Goal: Task Accomplishment & Management: Manage account settings

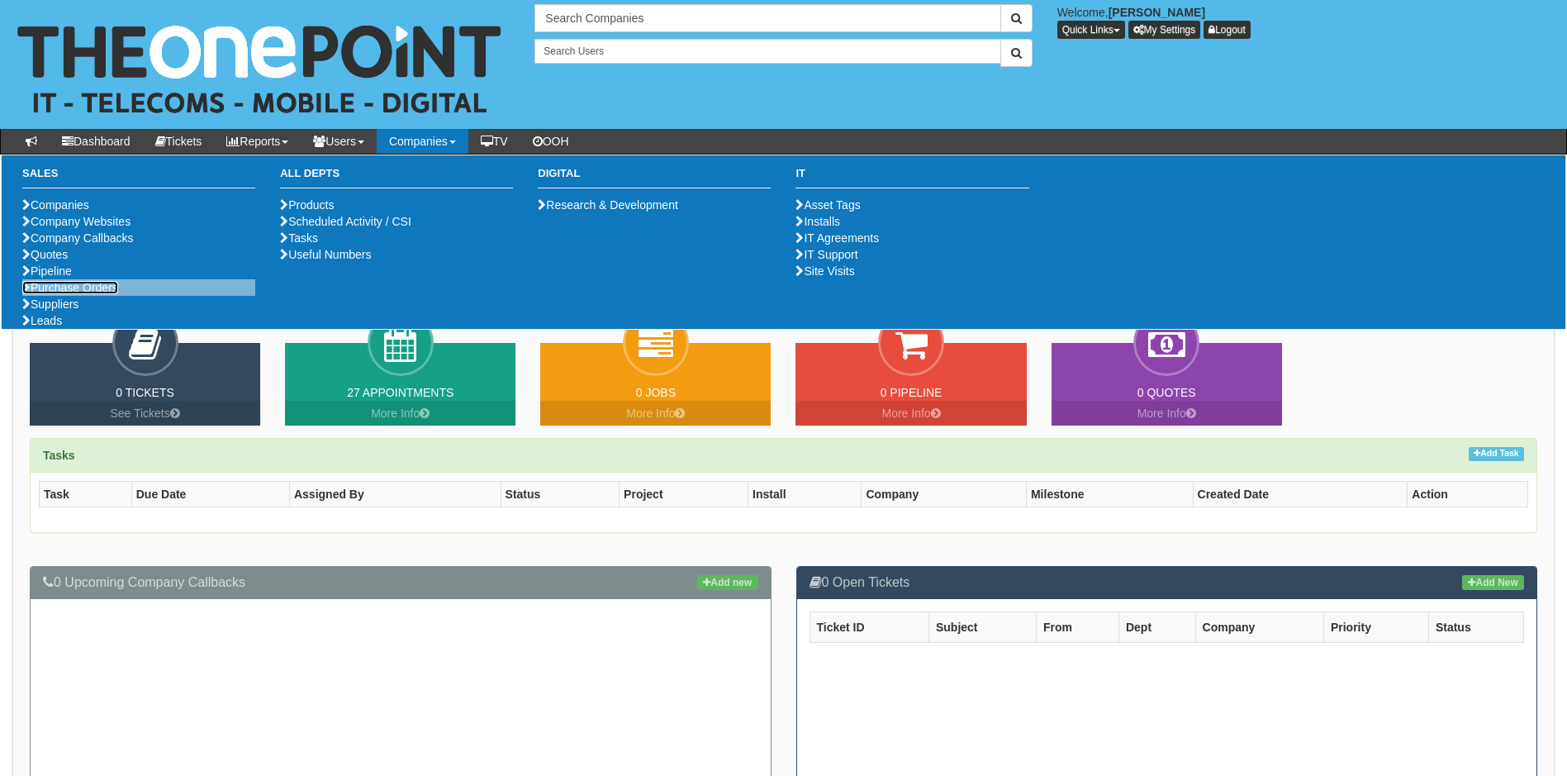
click at [79, 294] on link "Purchase Orders" at bounding box center [70, 287] width 96 height 13
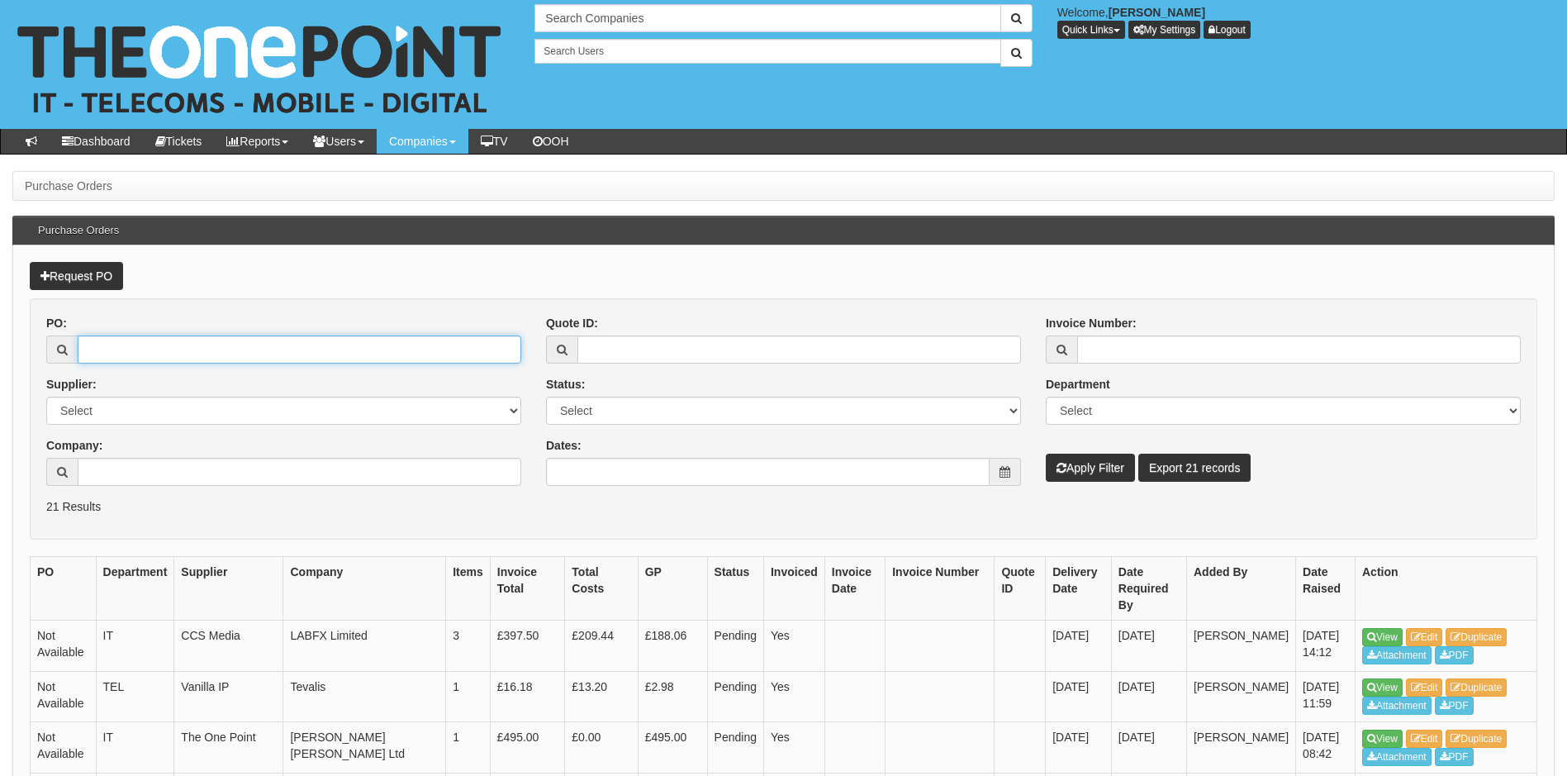
click at [110, 347] on input "PO:" at bounding box center [300, 349] width 444 height 28
click at [520, 383] on div "Supplier: Select 123 REG.co.uk 1Password 3 4Gon AA Jones Electric Ltd Abzorb Ac…" at bounding box center [283, 400] width 475 height 49
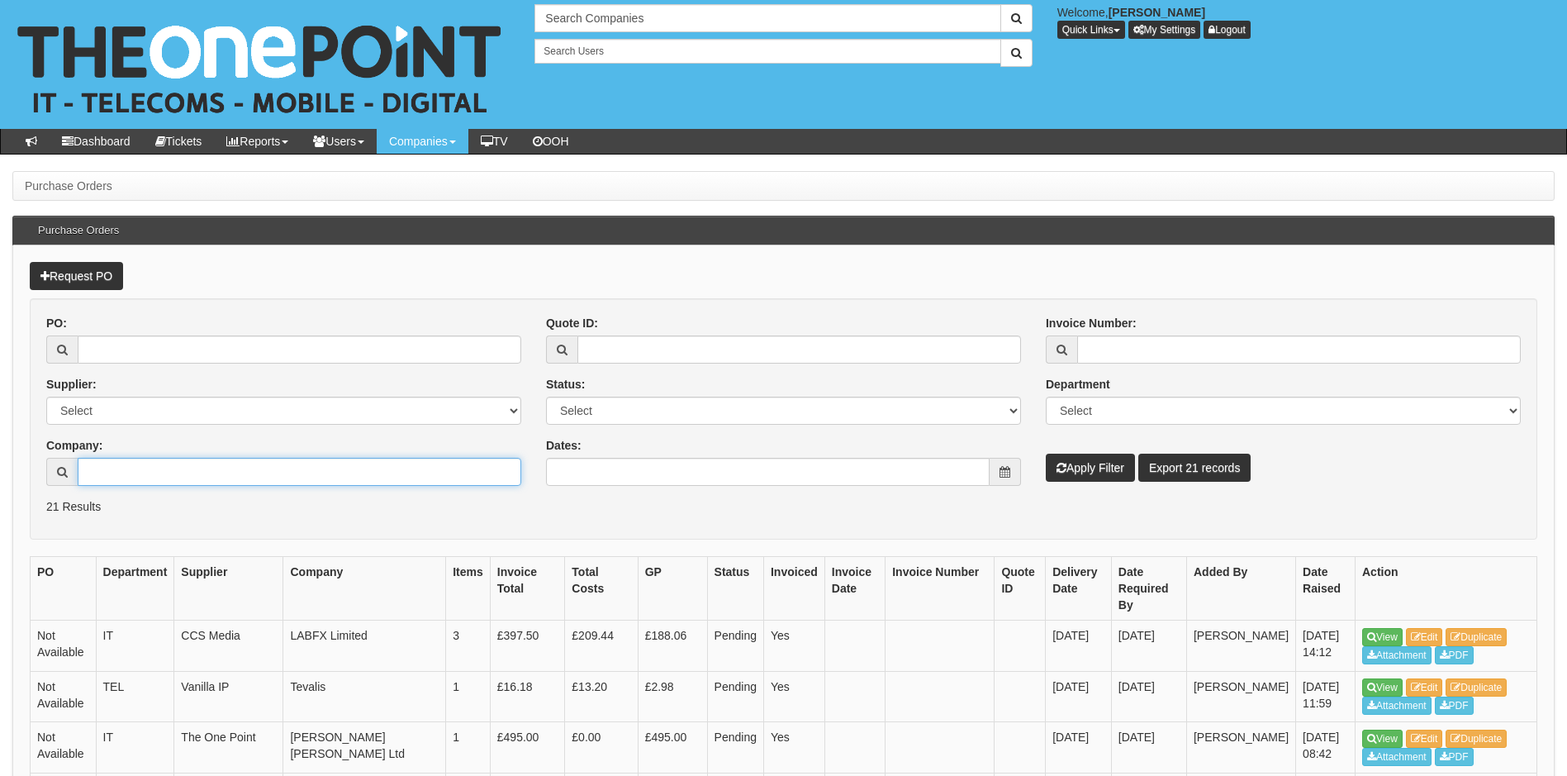
click at [115, 459] on input "Company:" at bounding box center [300, 472] width 444 height 28
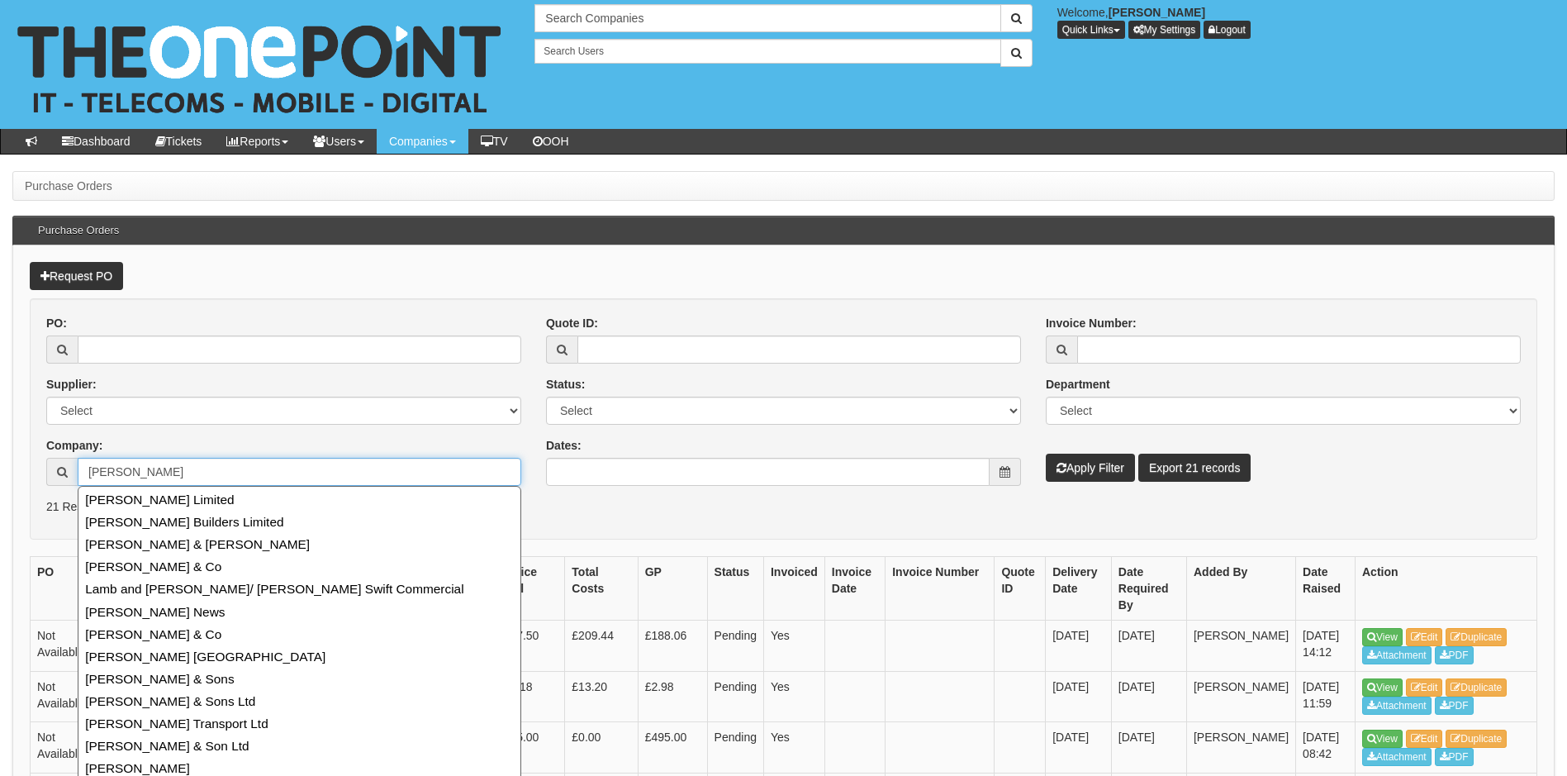
type input "edward fost"
click at [1046, 454] on button "Apply Filter" at bounding box center [1090, 468] width 89 height 28
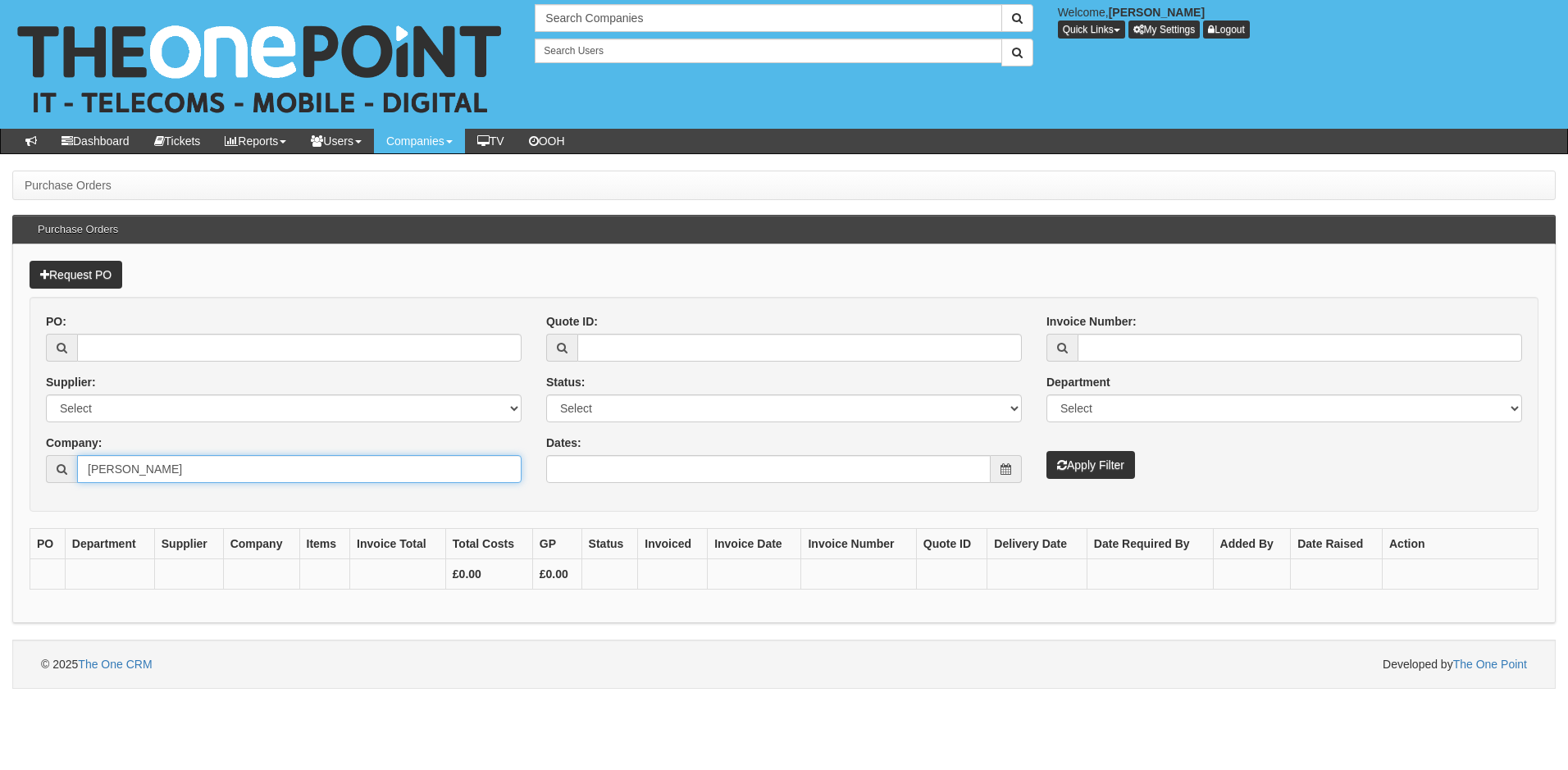
click at [172, 469] on input "edward fost" at bounding box center [300, 469] width 445 height 28
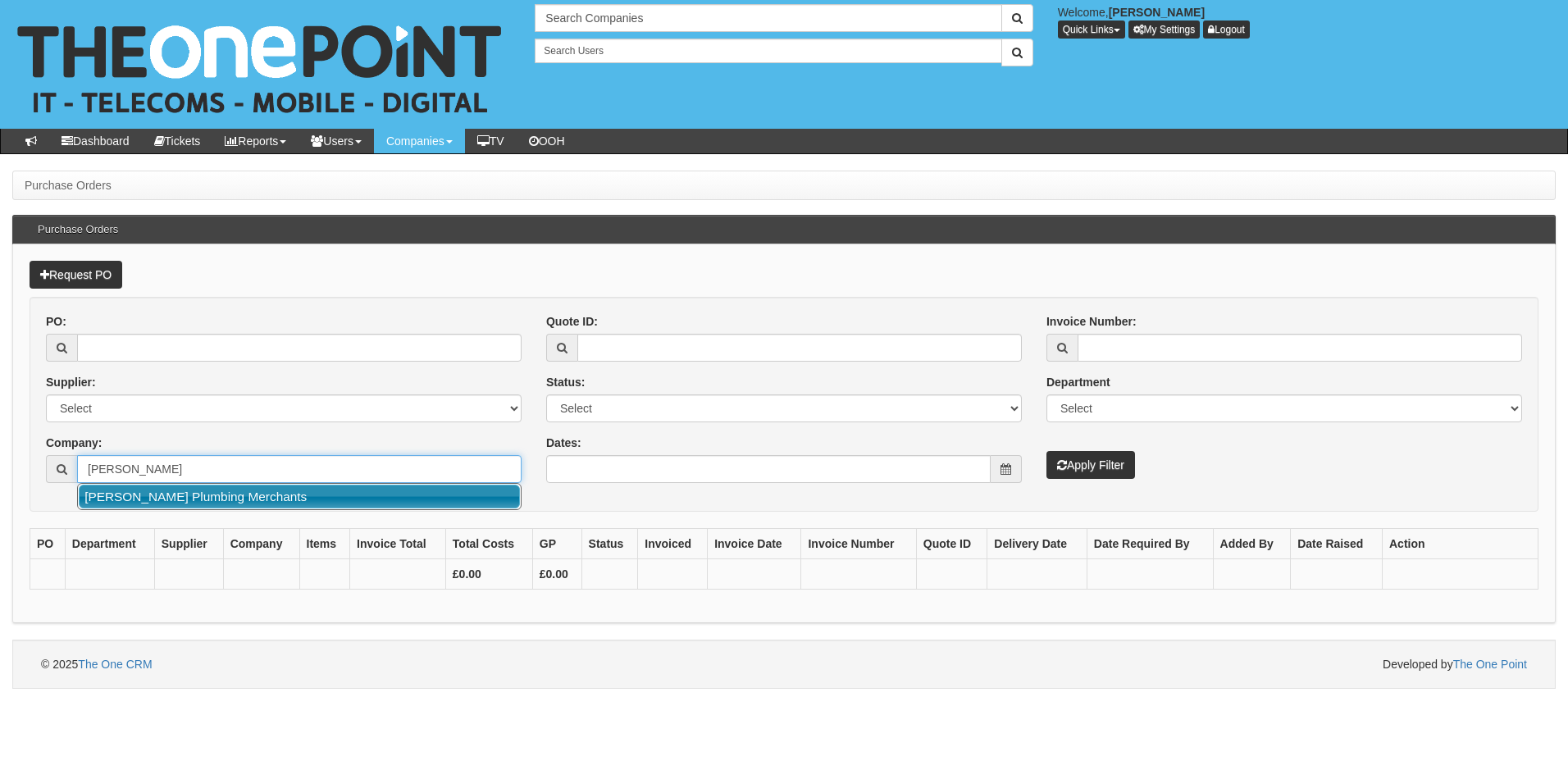
click at [174, 494] on link "[PERSON_NAME] Plumbing Merchants" at bounding box center [299, 496] width 442 height 24
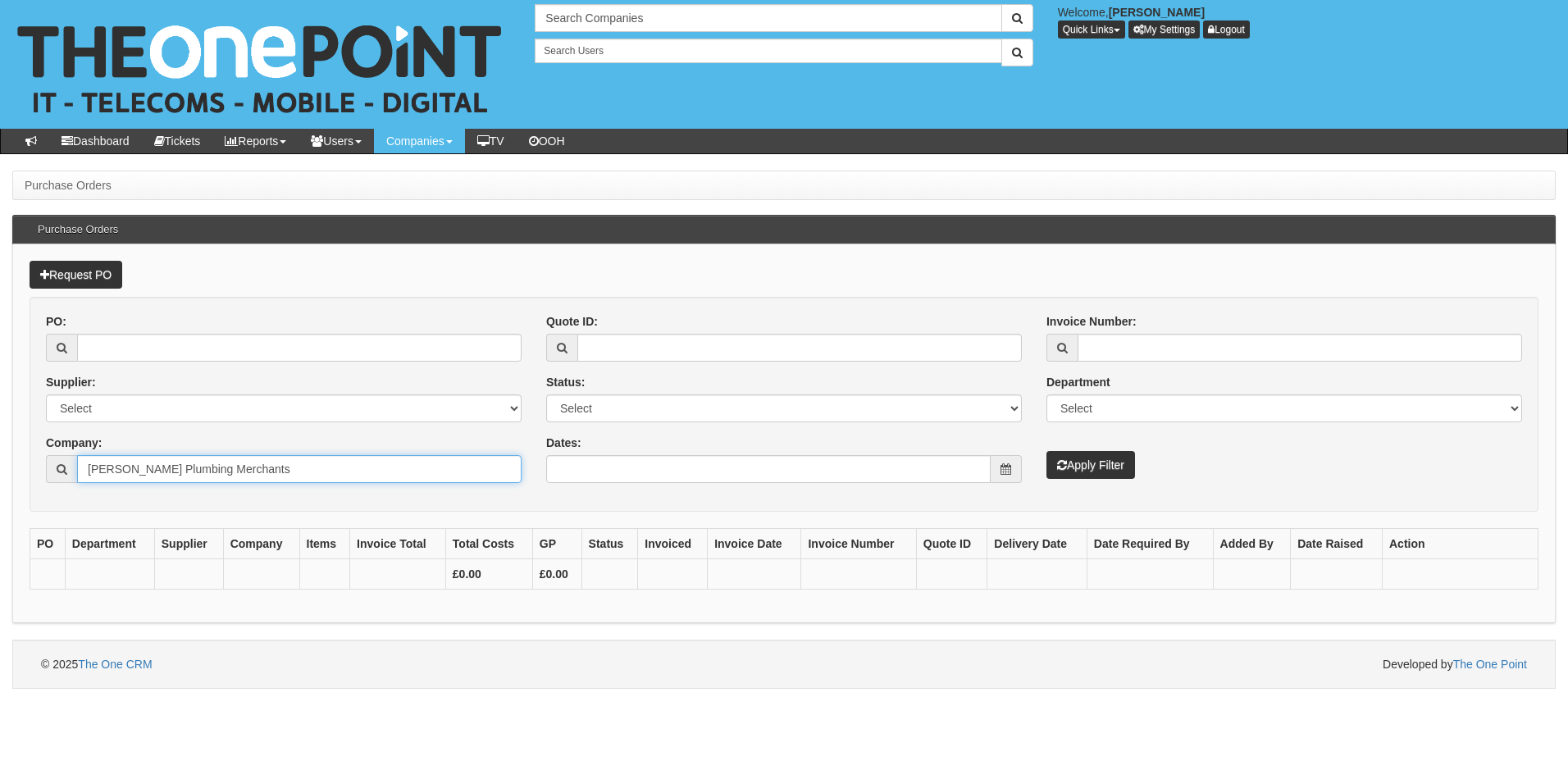
type input "[PERSON_NAME] Plumbing Merchants"
click at [1084, 468] on button "Apply Filter" at bounding box center [1090, 464] width 88 height 28
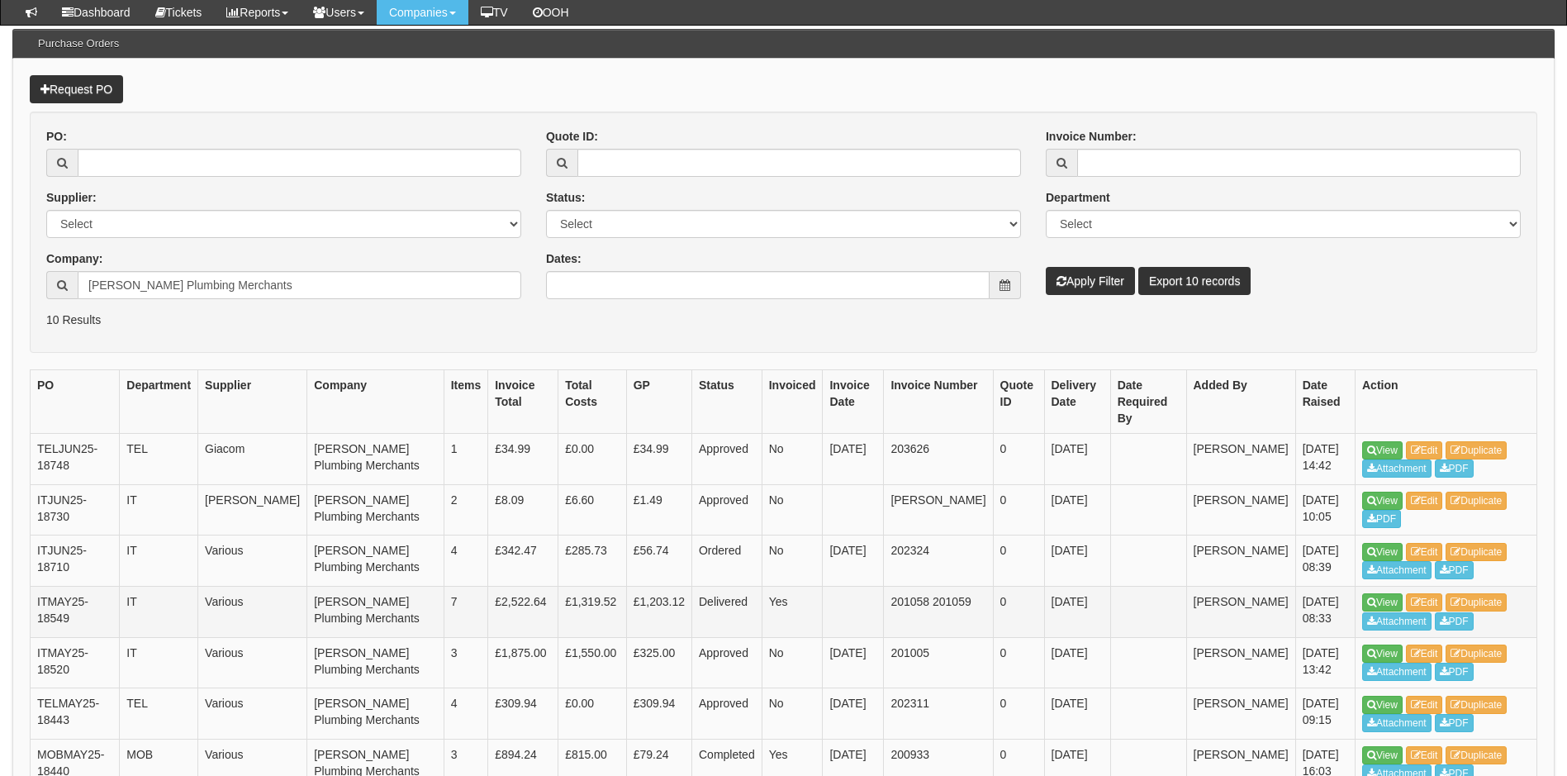
scroll to position [165, 0]
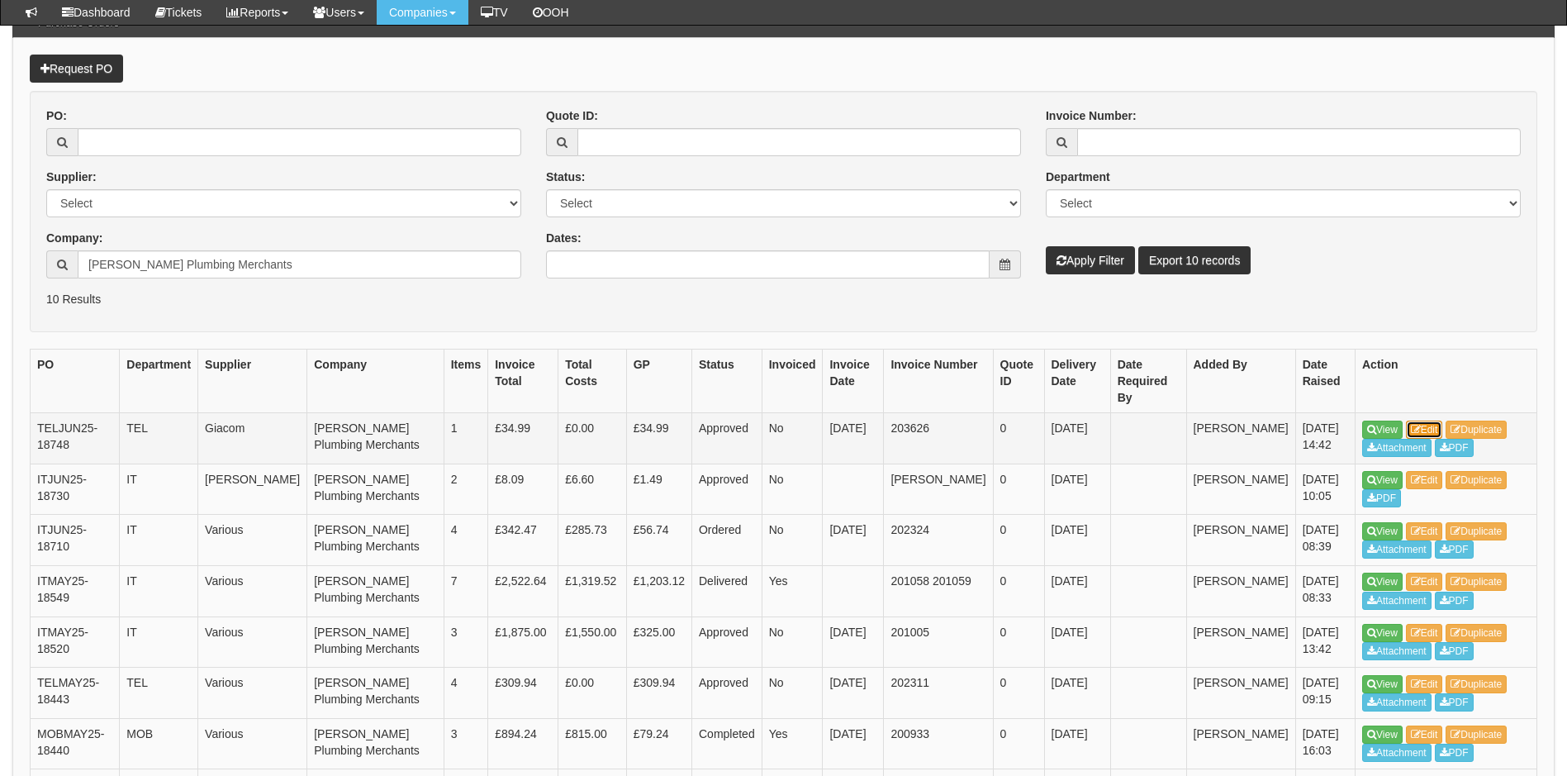
click at [1432, 421] on link "Edit" at bounding box center [1424, 430] width 37 height 18
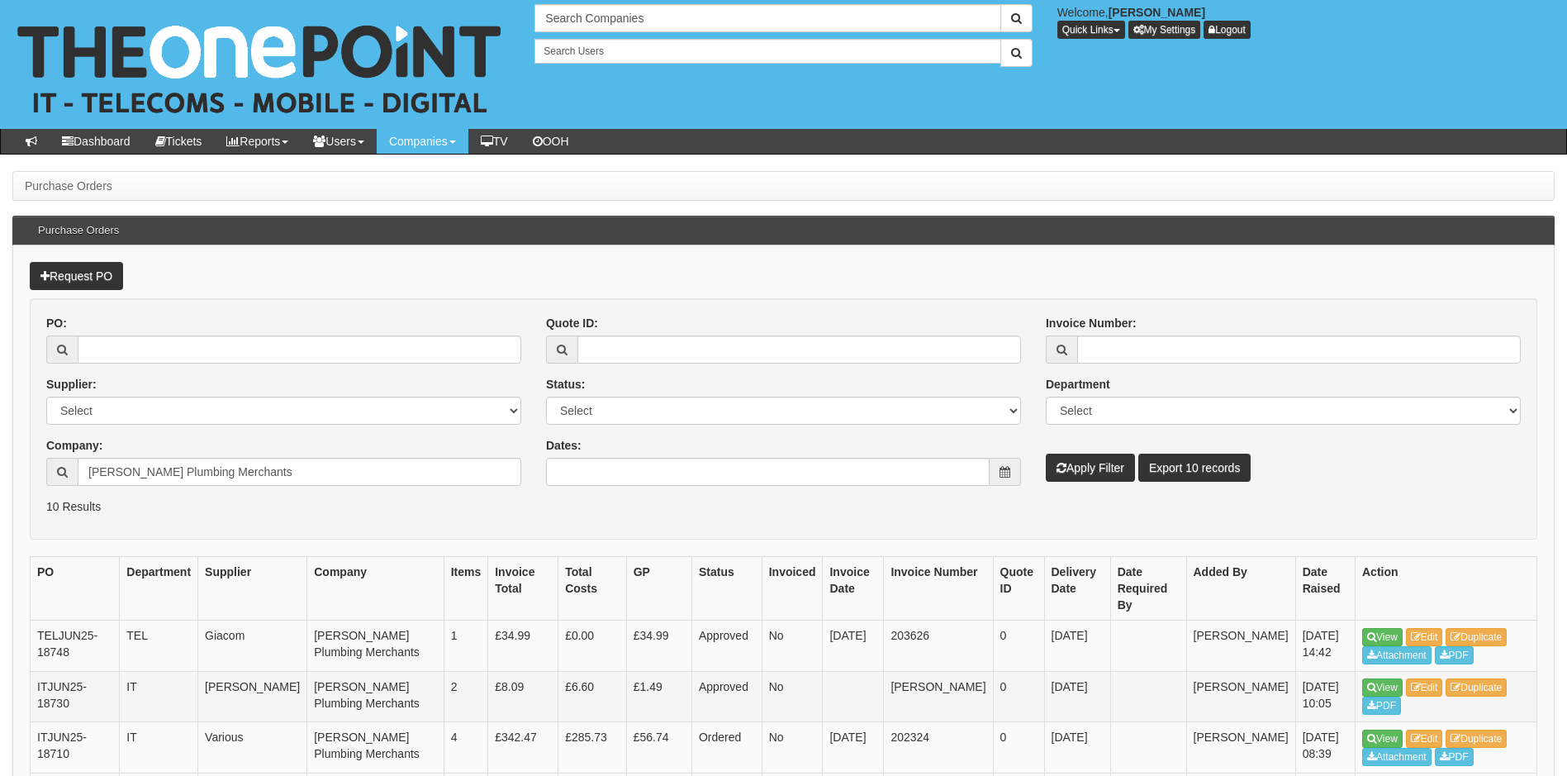
scroll to position [207, 0]
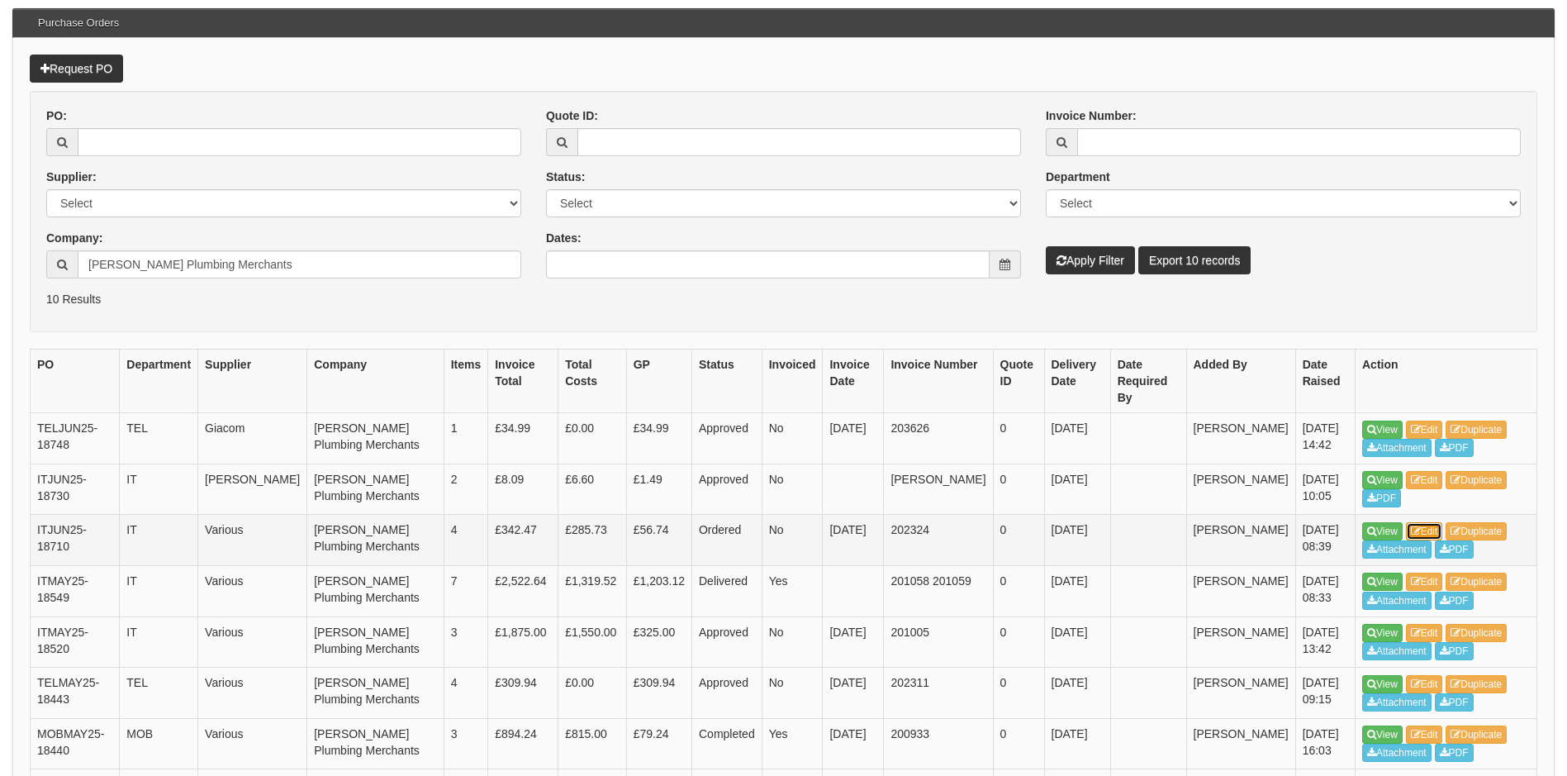
click at [1428, 522] on link "Edit" at bounding box center [1424, 531] width 37 height 18
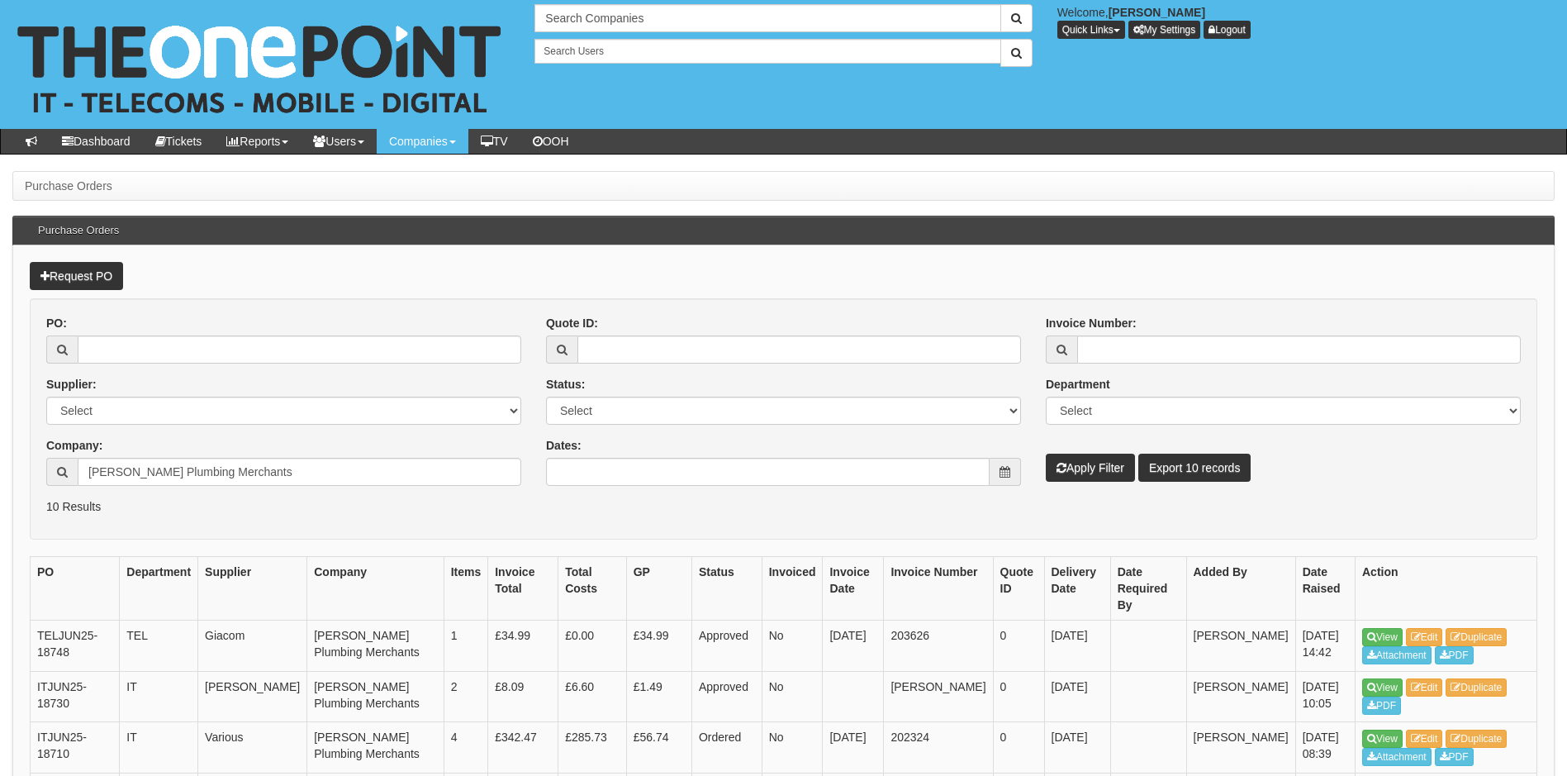
scroll to position [207, 0]
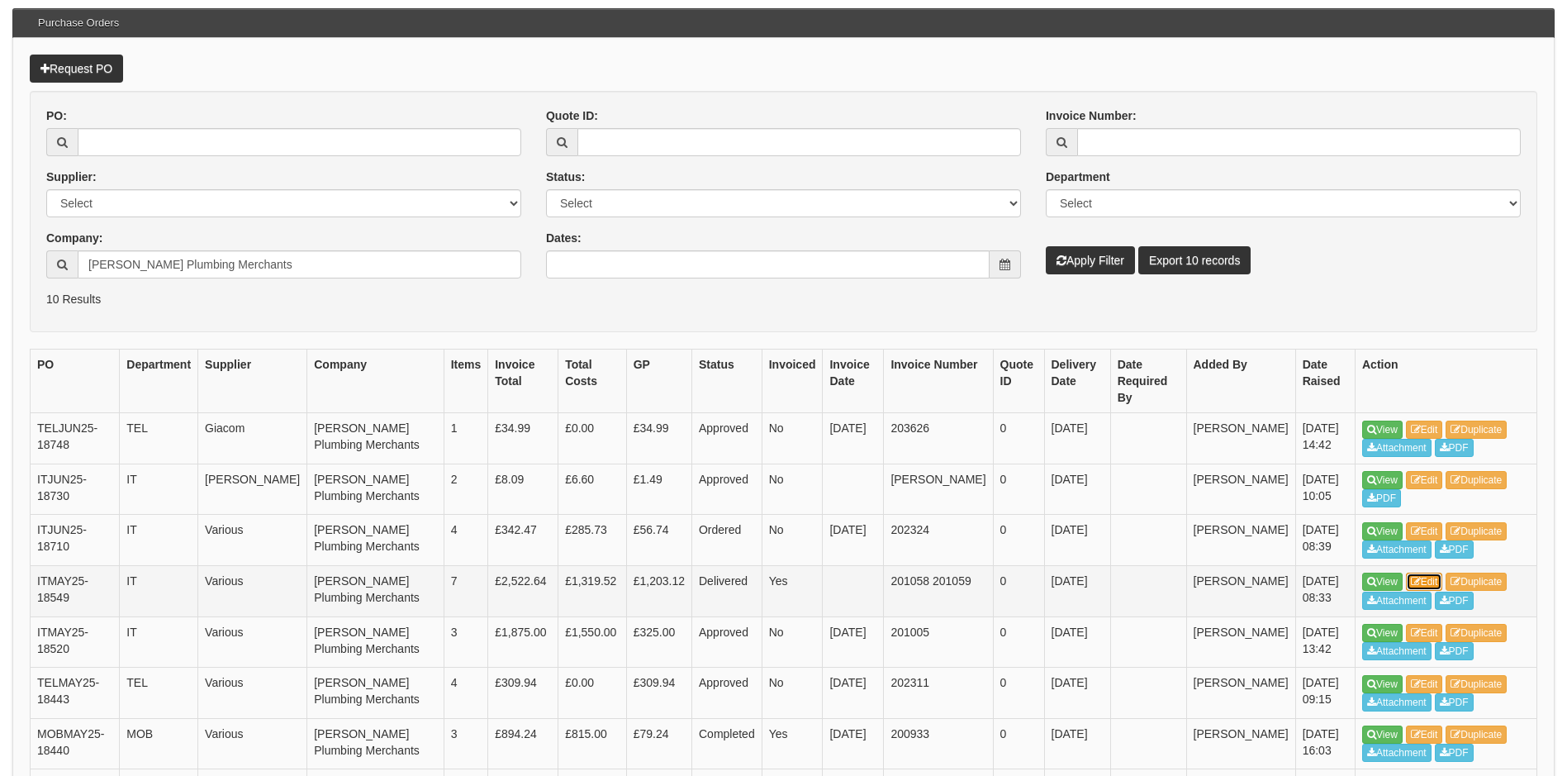
click at [1425, 573] on link "Edit" at bounding box center [1424, 582] width 37 height 18
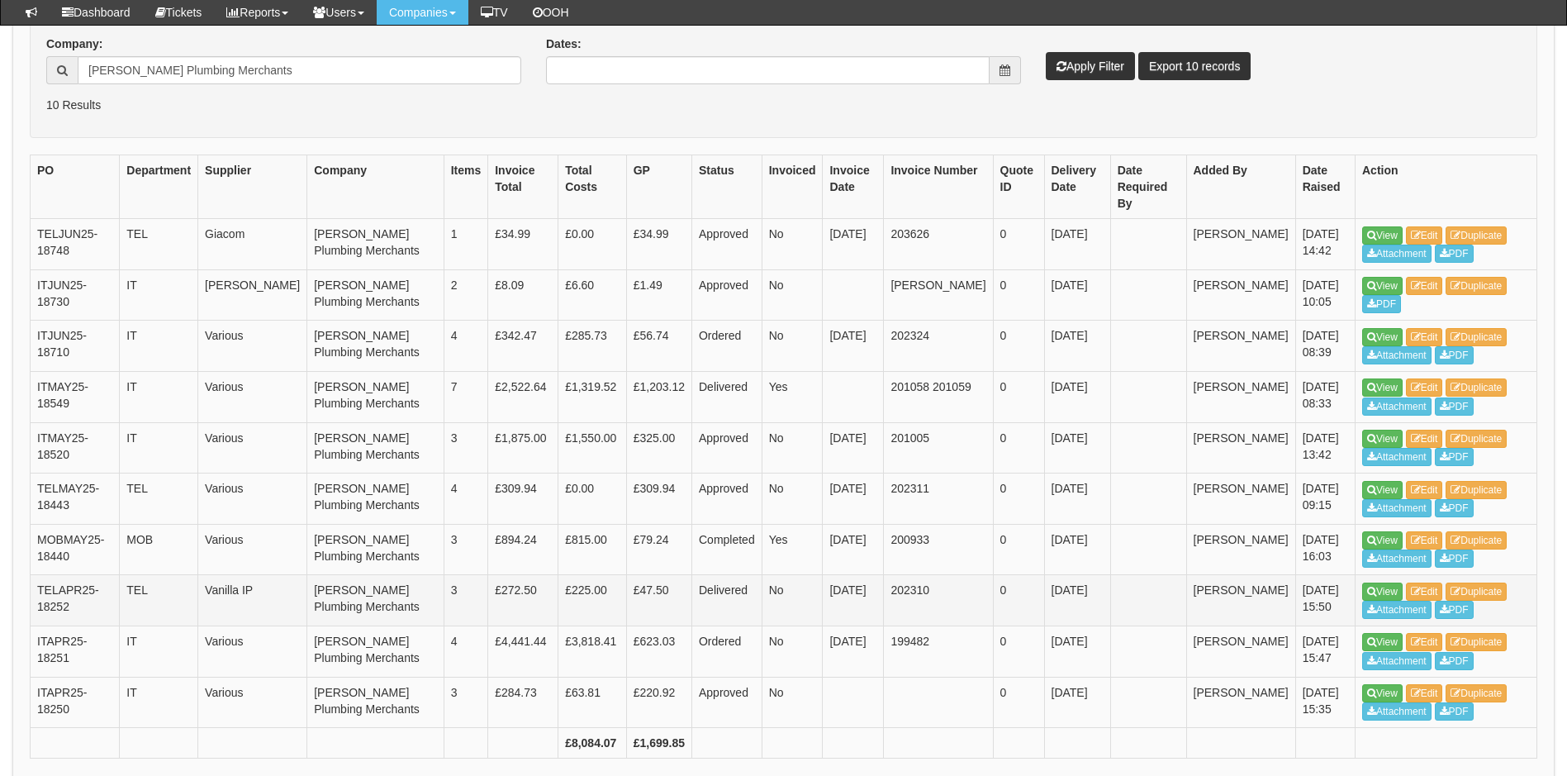
scroll to position [373, 0]
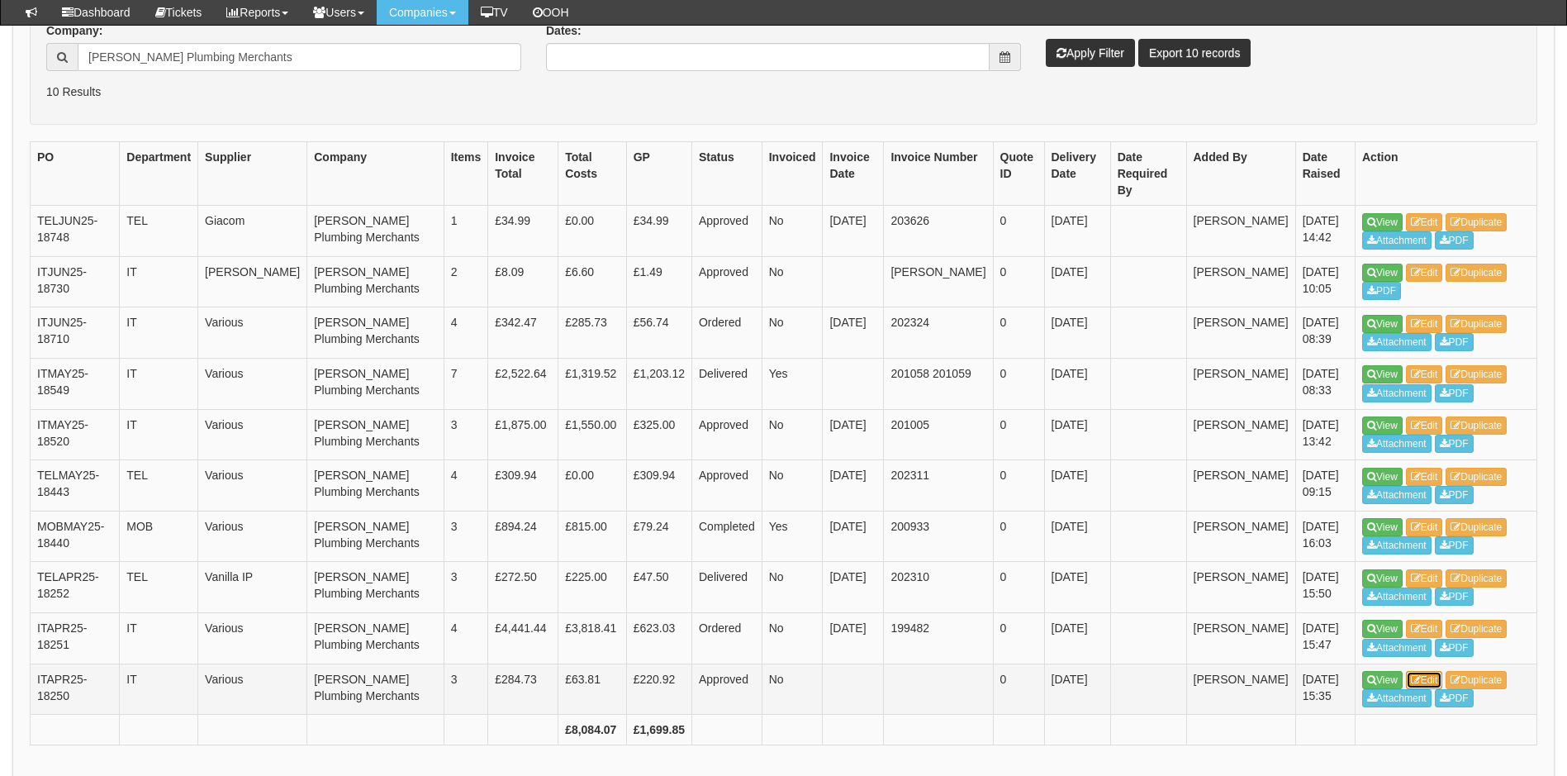
click at [1424, 671] on link "Edit" at bounding box center [1424, 680] width 37 height 18
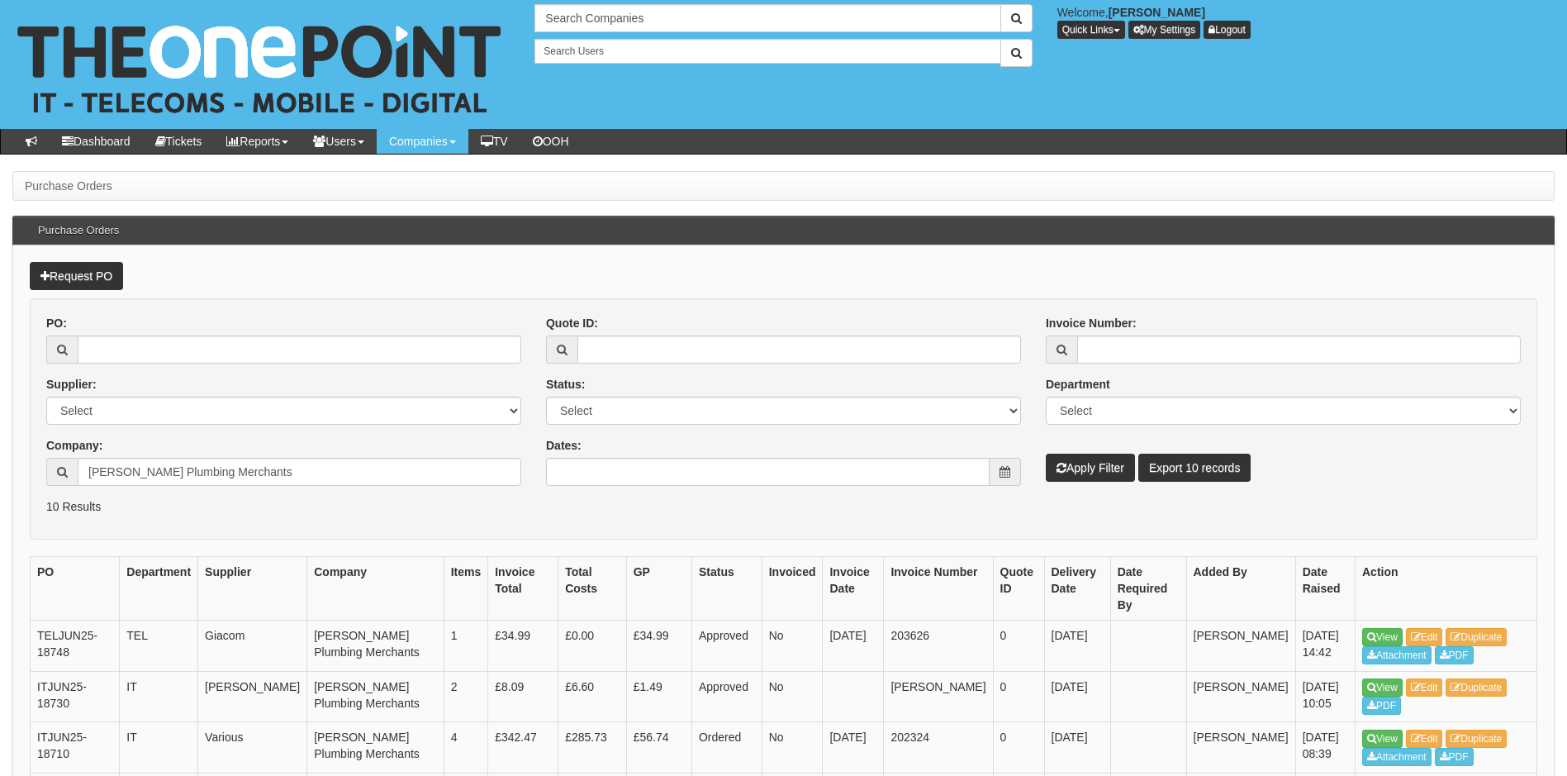
scroll to position [373, 0]
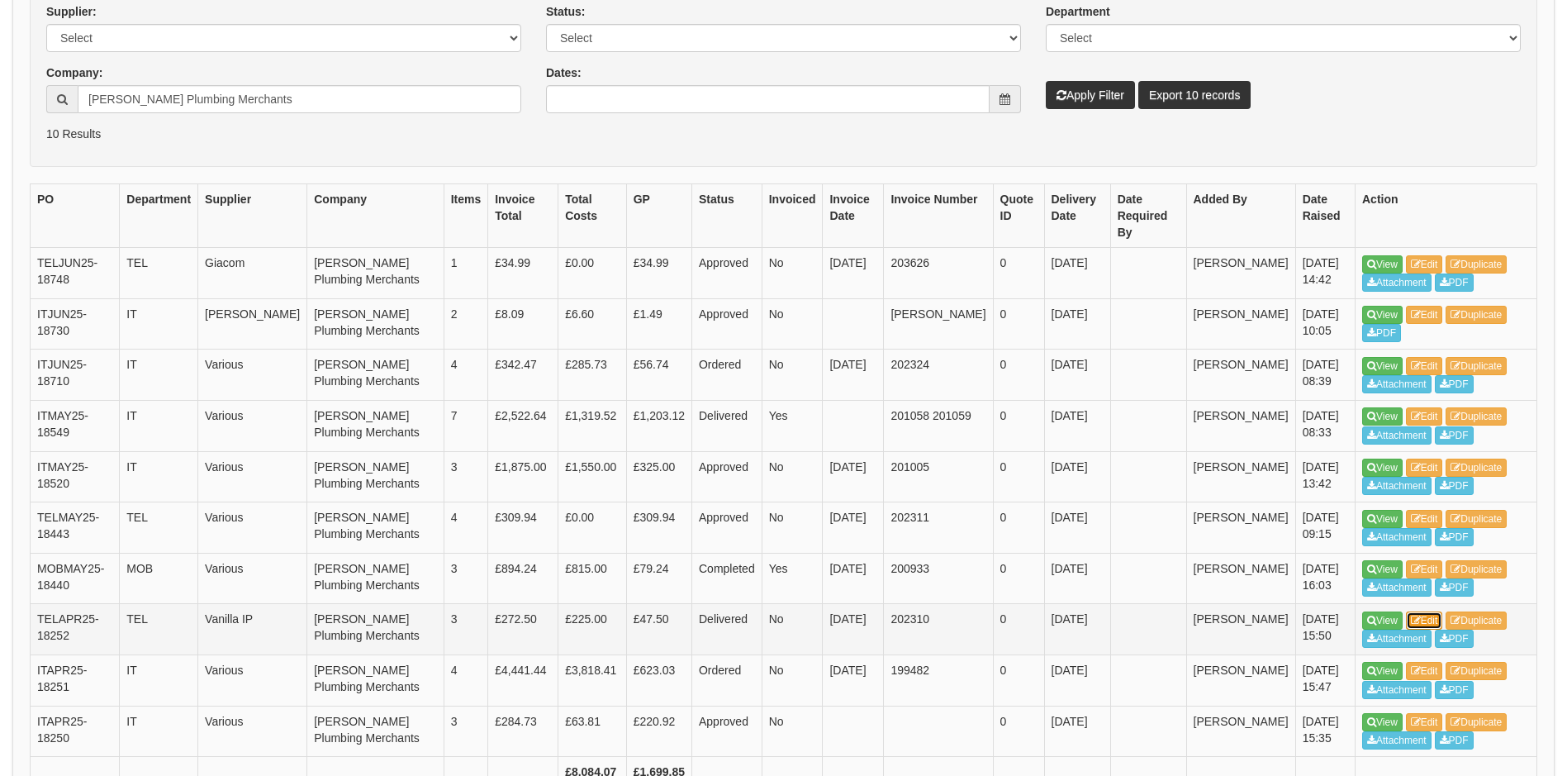
click at [1427, 611] on link "Edit" at bounding box center [1424, 620] width 37 height 18
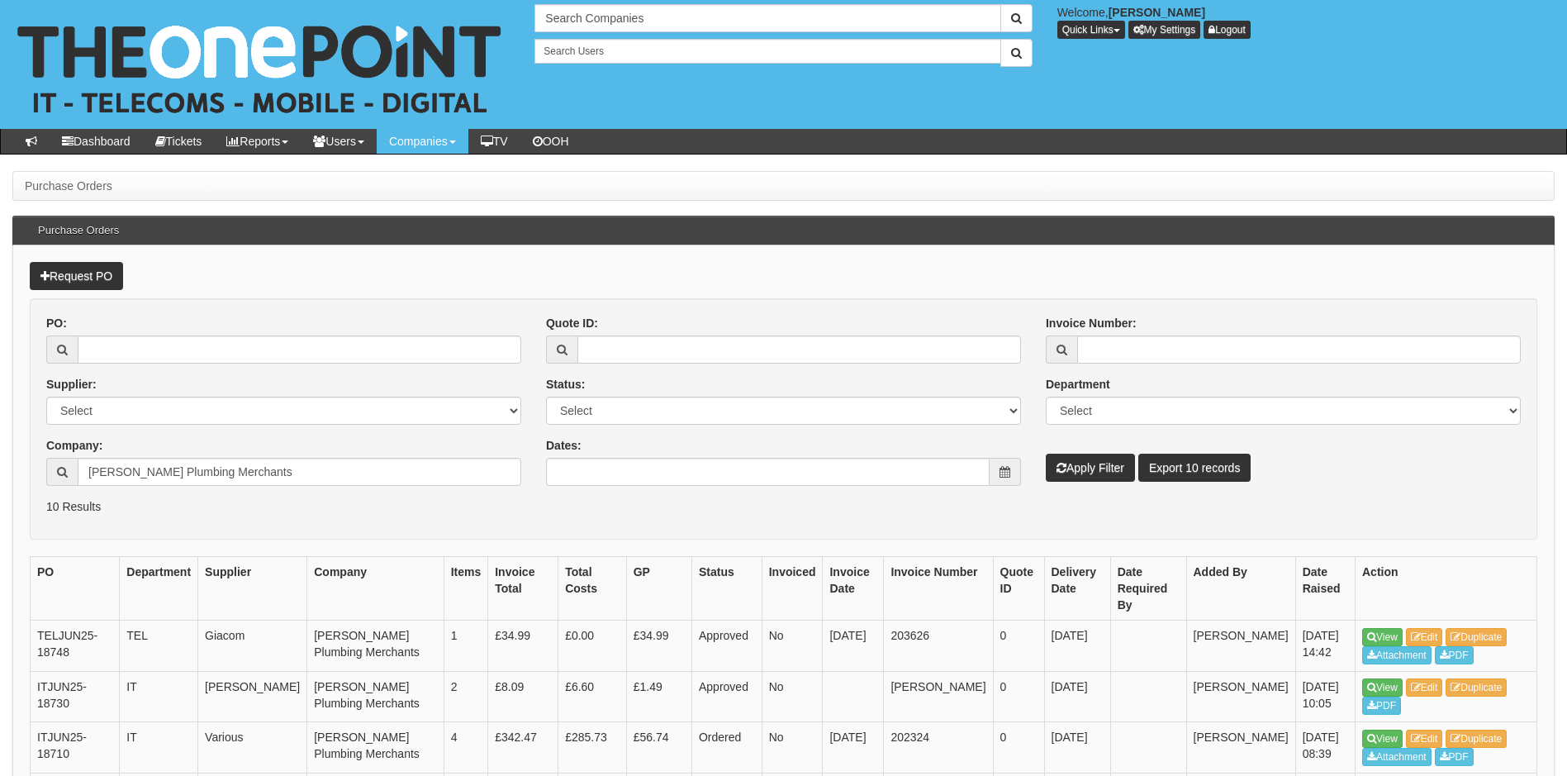
scroll to position [373, 0]
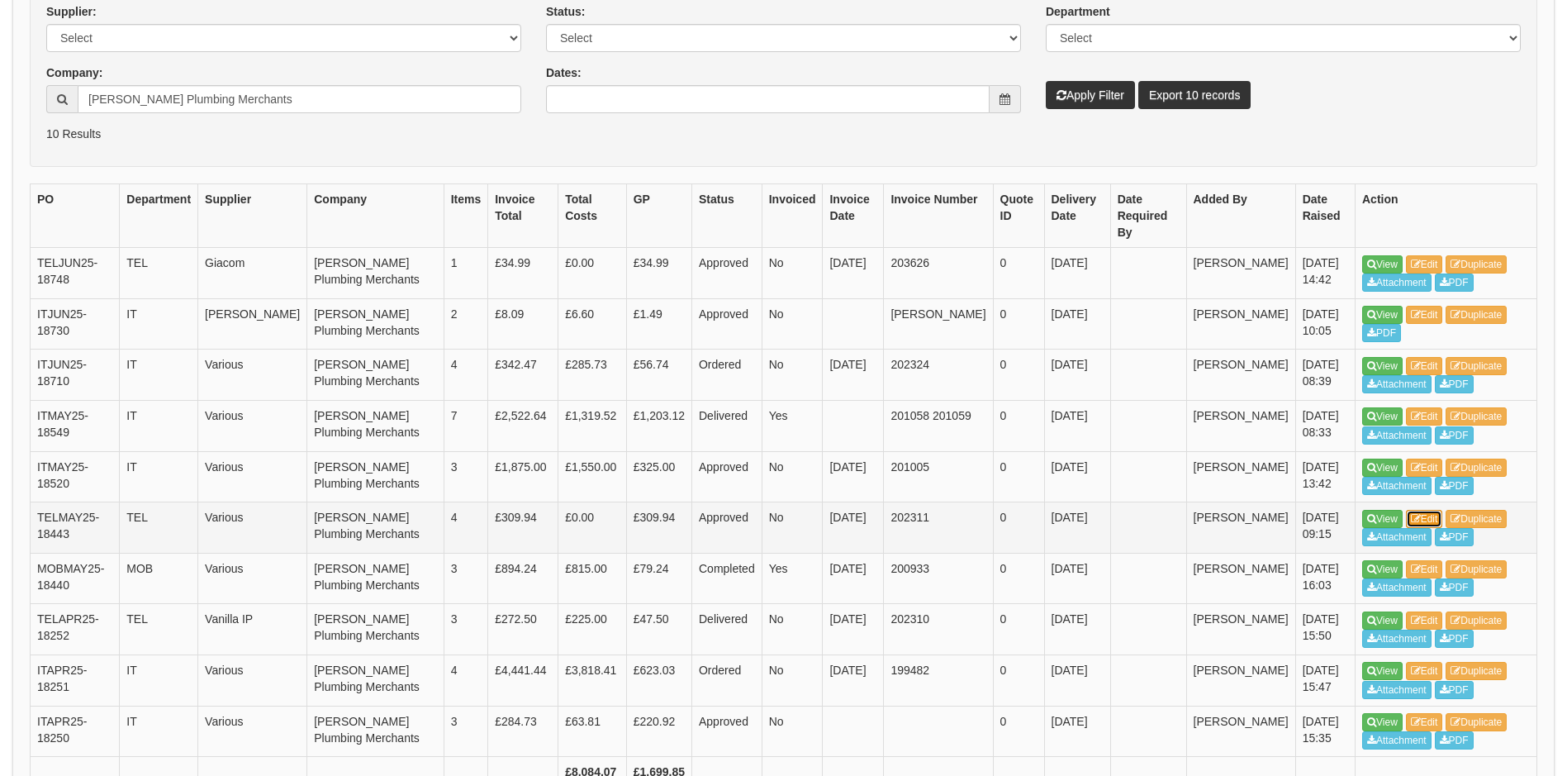
click at [1444, 510] on link "Edit" at bounding box center [1424, 519] width 37 height 18
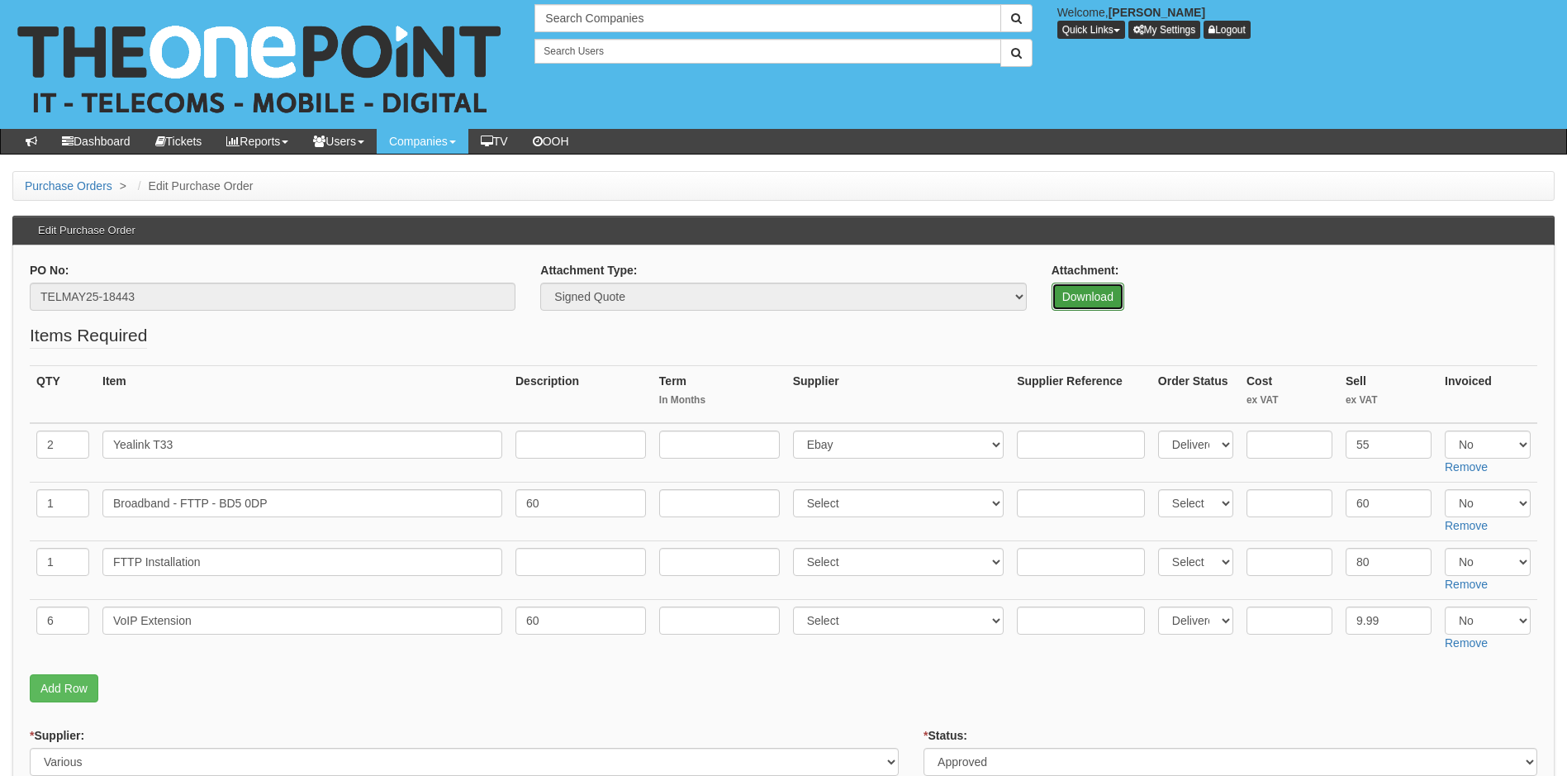
click at [1092, 300] on link "Download" at bounding box center [1088, 297] width 73 height 28
